Goal: Transaction & Acquisition: Subscribe to service/newsletter

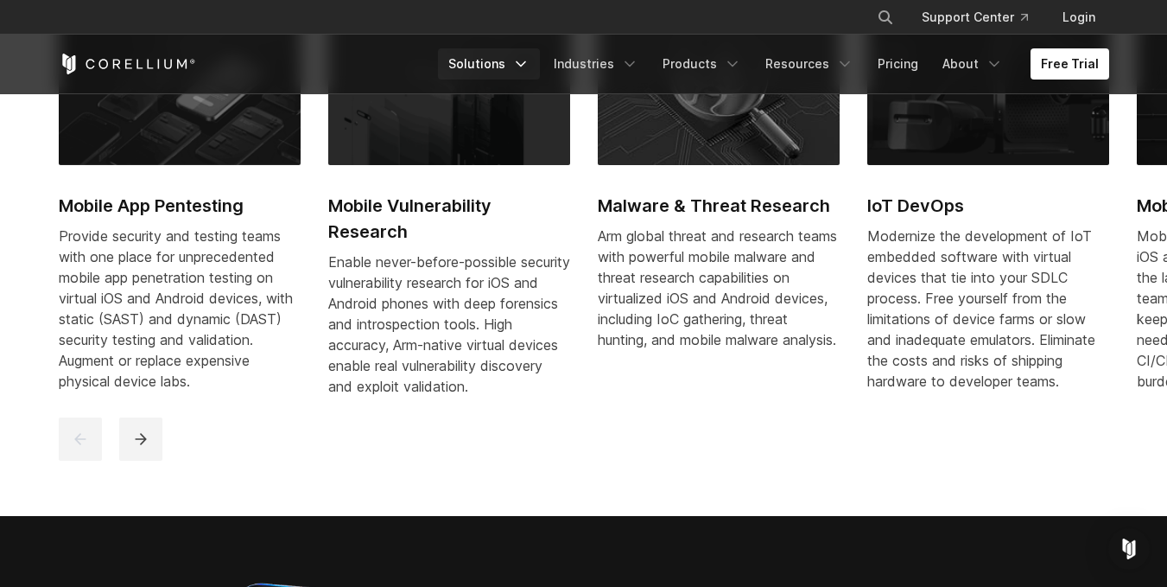
click at [508, 50] on link "Solutions" at bounding box center [489, 63] width 102 height 31
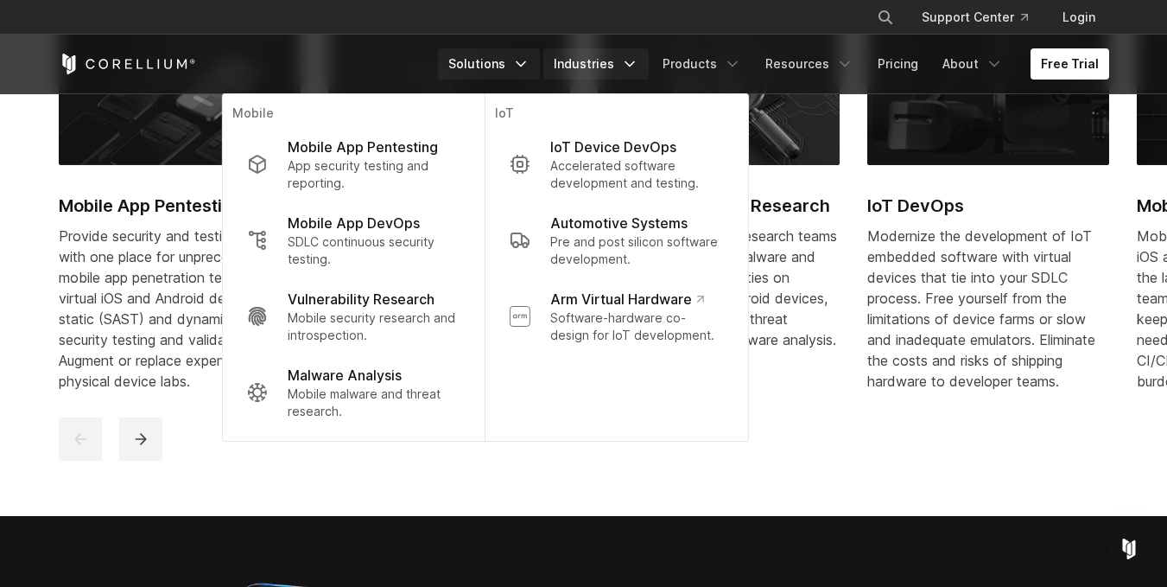
click at [606, 69] on link "Industries" at bounding box center [596, 63] width 105 height 31
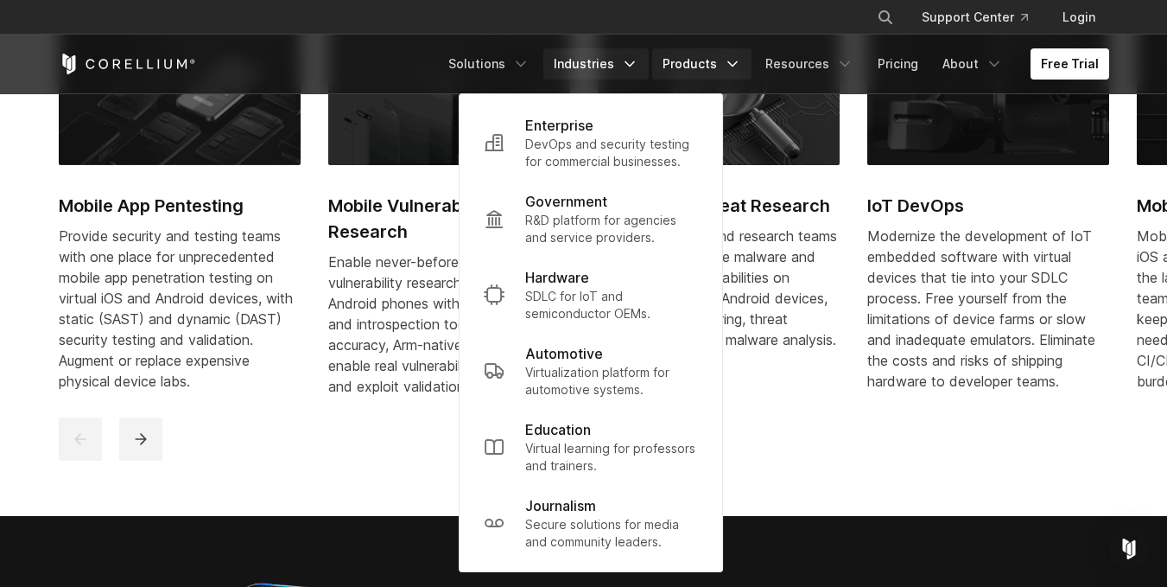
click at [686, 59] on link "Products" at bounding box center [701, 63] width 99 height 31
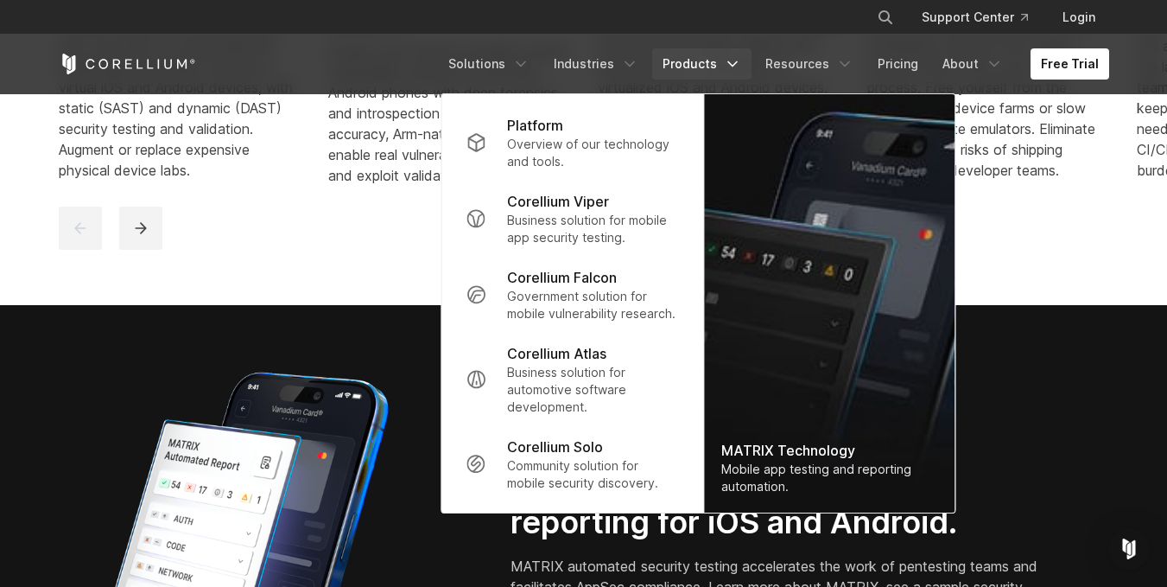
scroll to position [1123, 0]
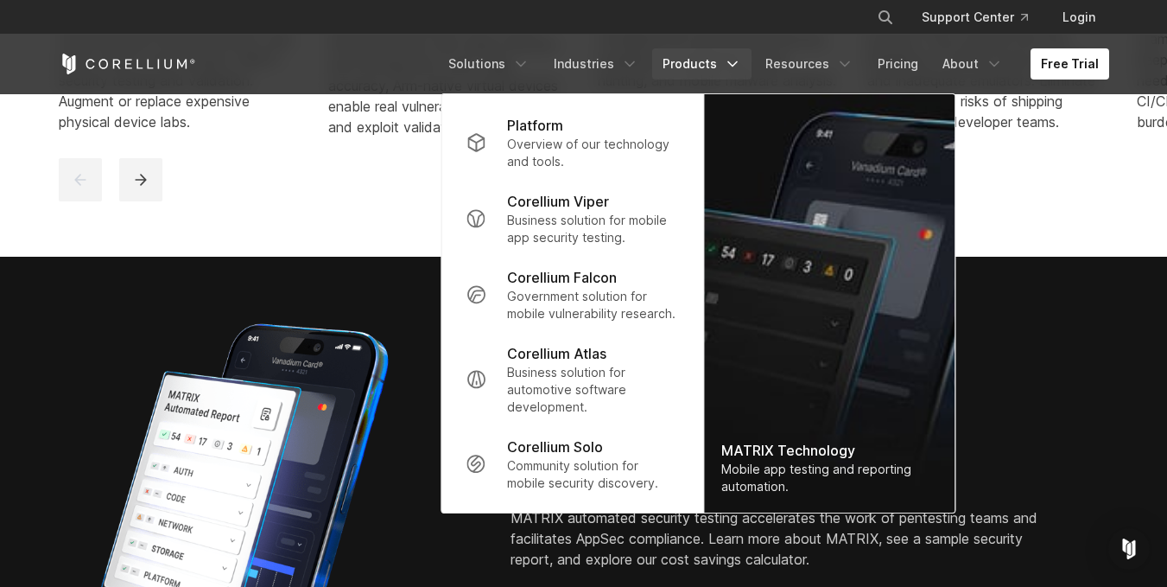
click at [238, 295] on section "New MATRIX automation and reporting for iOS and Android. MATRIX automated secur…" at bounding box center [583, 528] width 1167 height 543
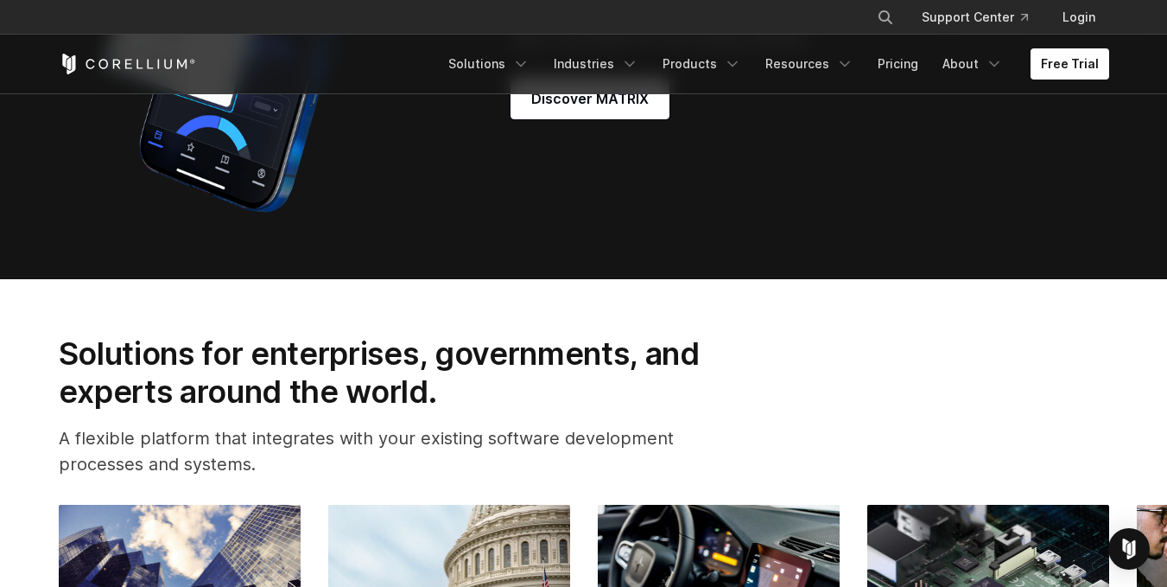
scroll to position [1642, 0]
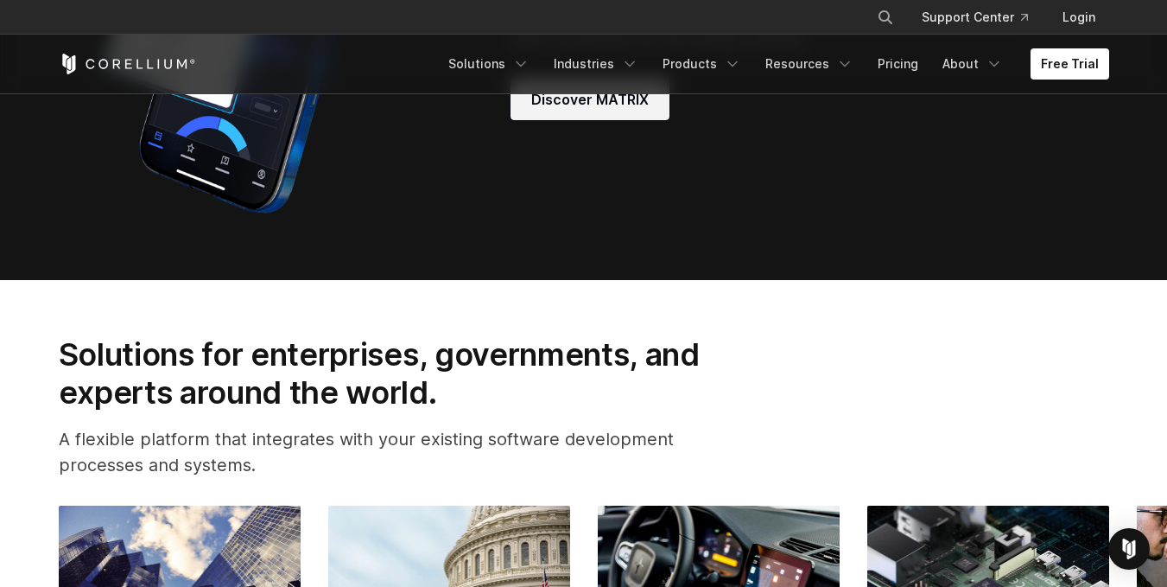
click at [588, 120] on link "Discover MATRIX" at bounding box center [590, 99] width 159 height 41
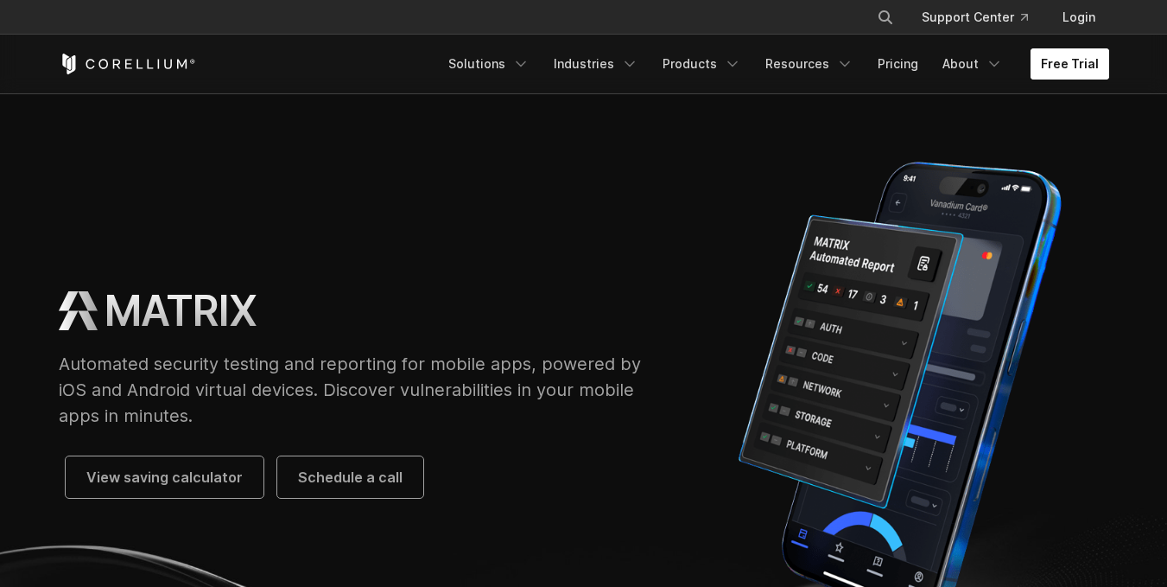
drag, startPoint x: 1091, startPoint y: 53, endPoint x: 1083, endPoint y: 55, distance: 9.0
click at [1090, 53] on link "Free Trial" at bounding box center [1070, 63] width 79 height 31
